Goal: Information Seeking & Learning: Understand process/instructions

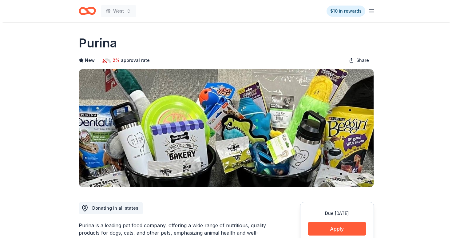
scroll to position [132, 0]
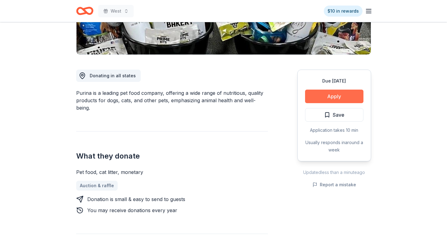
click at [333, 90] on button "Apply" at bounding box center [334, 96] width 58 height 14
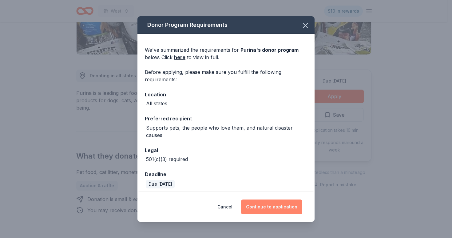
click at [270, 205] on button "Continue to application" at bounding box center [271, 206] width 61 height 15
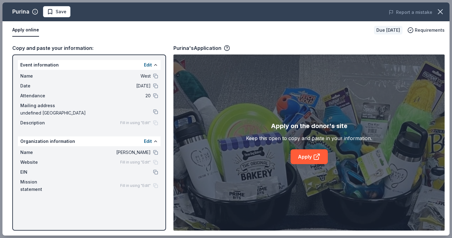
drag, startPoint x: 268, startPoint y: 138, endPoint x: 350, endPoint y: 136, distance: 82.4
click at [350, 136] on div "Keep this open to copy and paste in your information." at bounding box center [309, 137] width 126 height 7
click at [228, 50] on circle "button" at bounding box center [226, 47] width 5 height 5
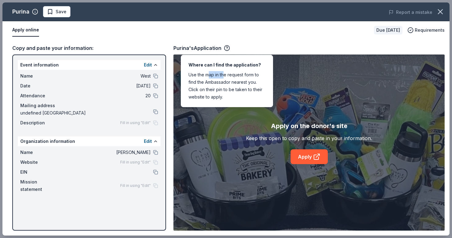
drag, startPoint x: 210, startPoint y: 77, endPoint x: 223, endPoint y: 75, distance: 13.3
click at [223, 75] on div "Where can I find the application? Use the map in the request form to find the A…" at bounding box center [227, 81] width 92 height 52
drag, startPoint x: 197, startPoint y: 83, endPoint x: 232, endPoint y: 81, distance: 35.4
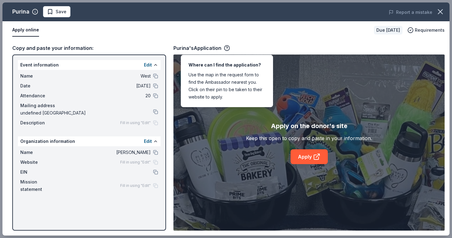
click at [228, 81] on div "Where can I find the application? Use the map in the request form to find the A…" at bounding box center [227, 81] width 92 height 52
click at [232, 81] on div "Where can I find the application? Use the map in the request form to find the A…" at bounding box center [227, 81] width 92 height 52
drag, startPoint x: 195, startPoint y: 91, endPoint x: 225, endPoint y: 89, distance: 30.2
click at [224, 89] on div "Where can I find the application? Use the map in the request form to find the A…" at bounding box center [227, 81] width 92 height 52
click at [225, 89] on div "Where can I find the application? Use the map in the request form to find the A…" at bounding box center [227, 81] width 92 height 52
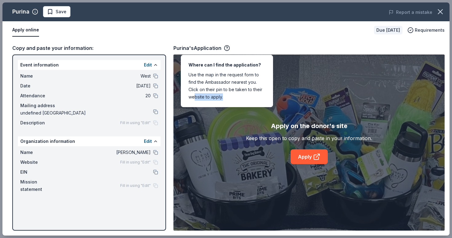
drag, startPoint x: 194, startPoint y: 97, endPoint x: 238, endPoint y: 94, distance: 43.7
click at [235, 95] on div "Where can I find the application? Use the map in the request form to find the A…" at bounding box center [227, 81] width 92 height 52
click at [238, 94] on div "Where can I find the application? Use the map in the request form to find the A…" at bounding box center [227, 81] width 92 height 52
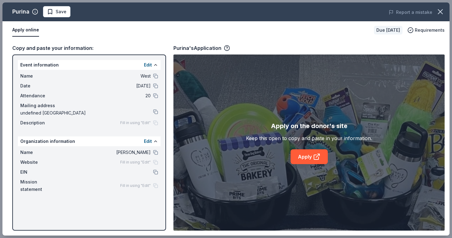
click at [285, 46] on div "[PERSON_NAME]'s Application" at bounding box center [308, 48] width 271 height 8
